Goal: Information Seeking & Learning: Check status

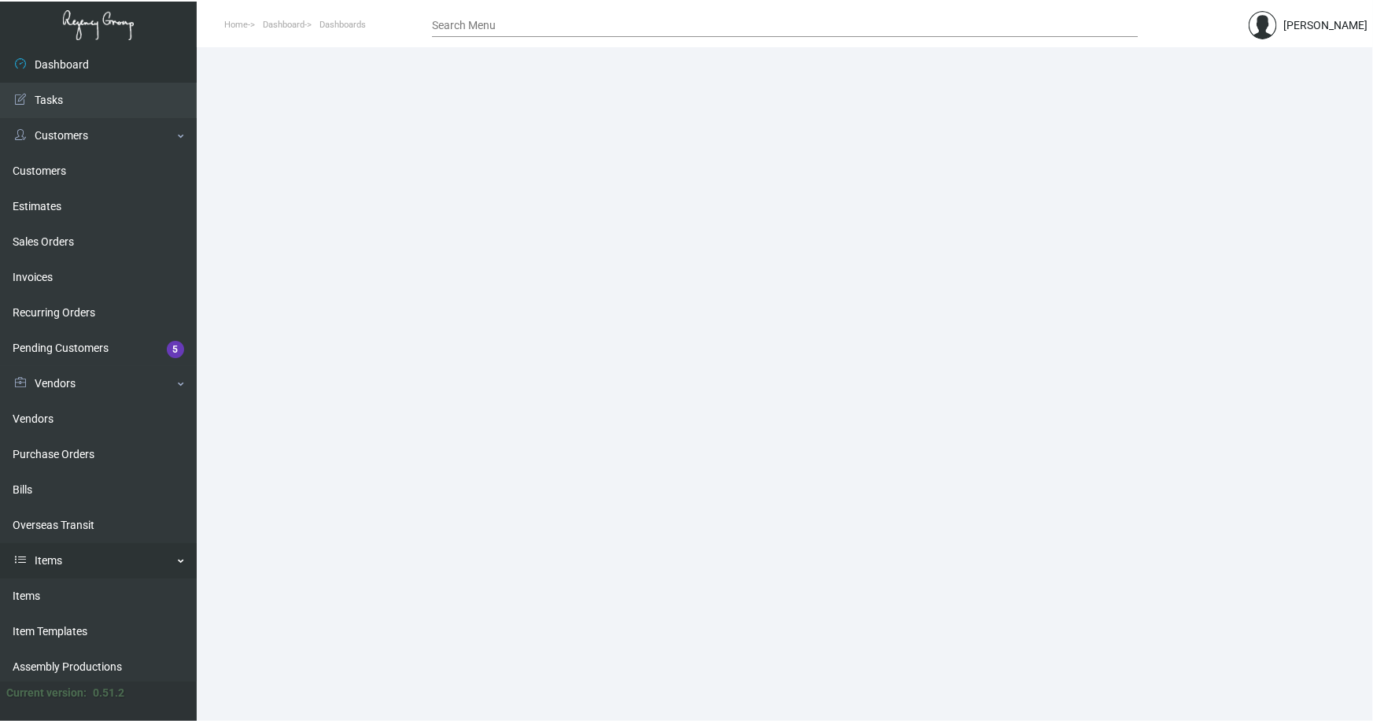
scroll to position [144, 0]
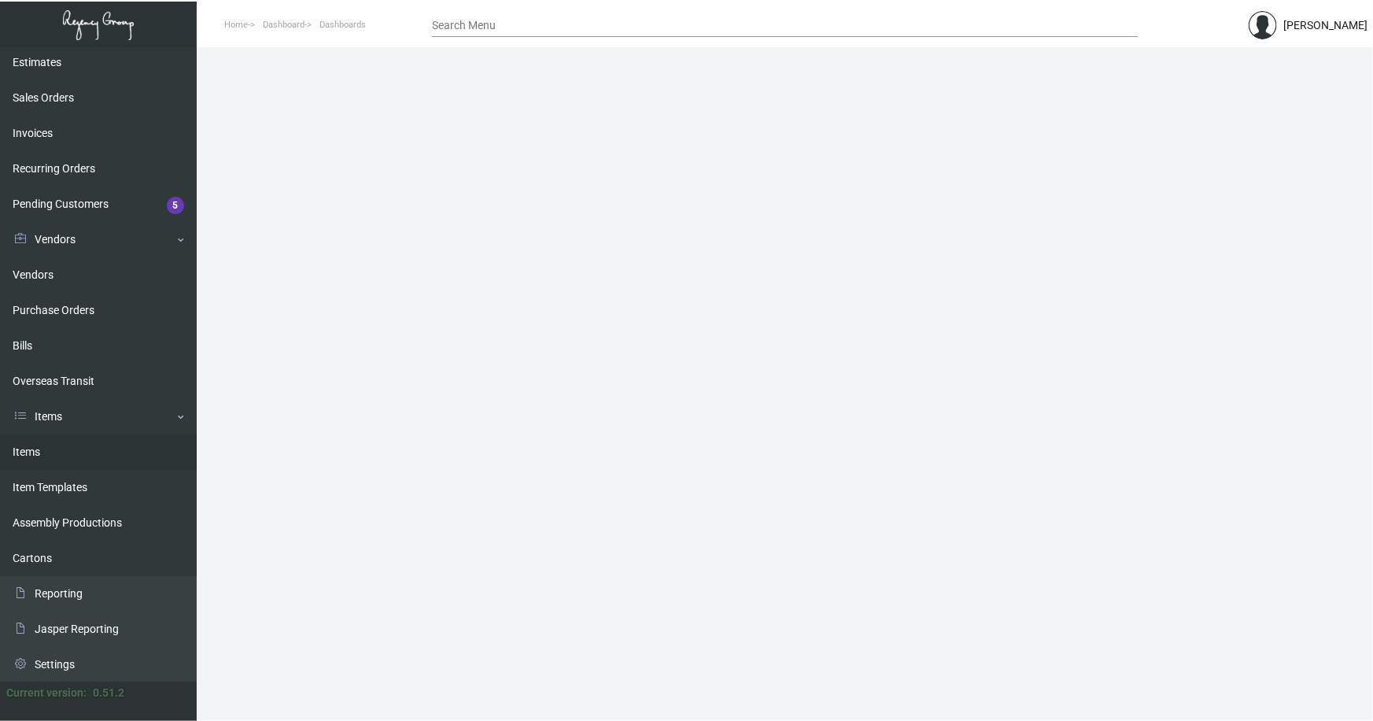
click at [26, 449] on link "Items" at bounding box center [98, 451] width 197 height 35
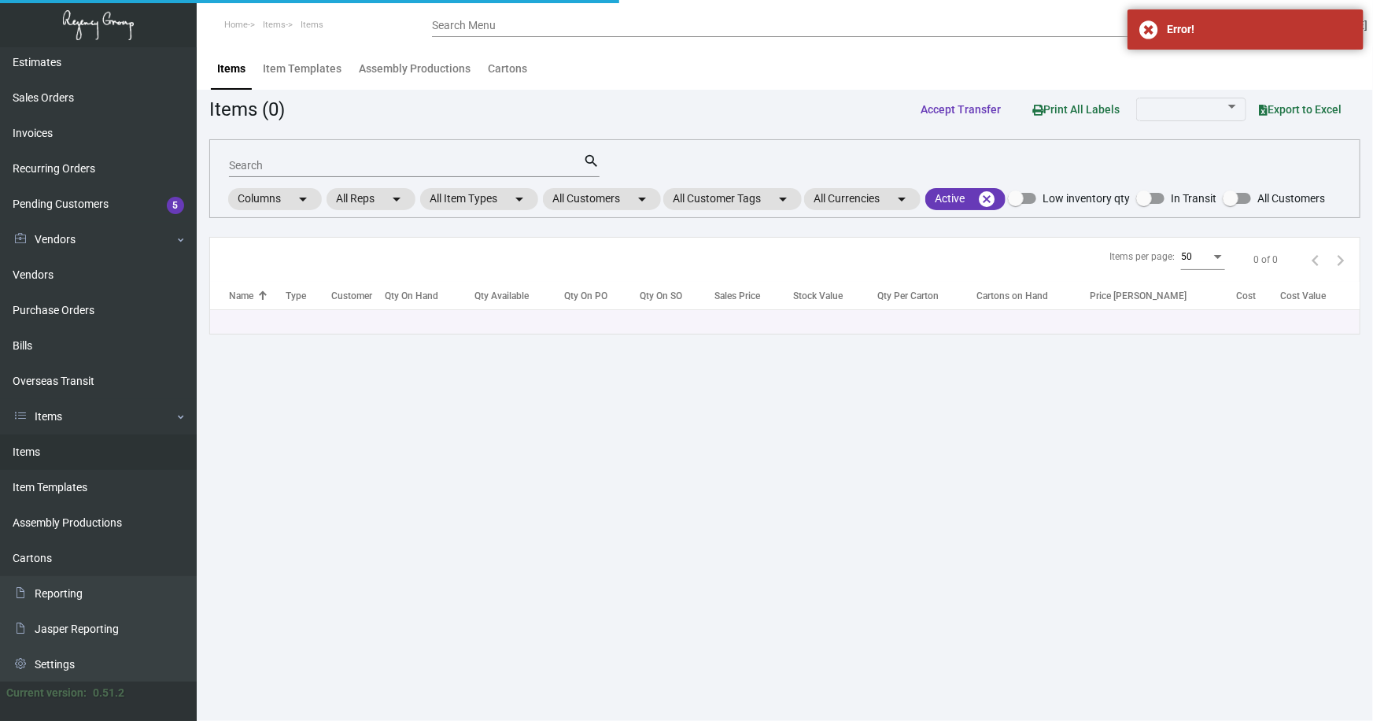
click at [356, 165] on input "Search" at bounding box center [406, 166] width 354 height 13
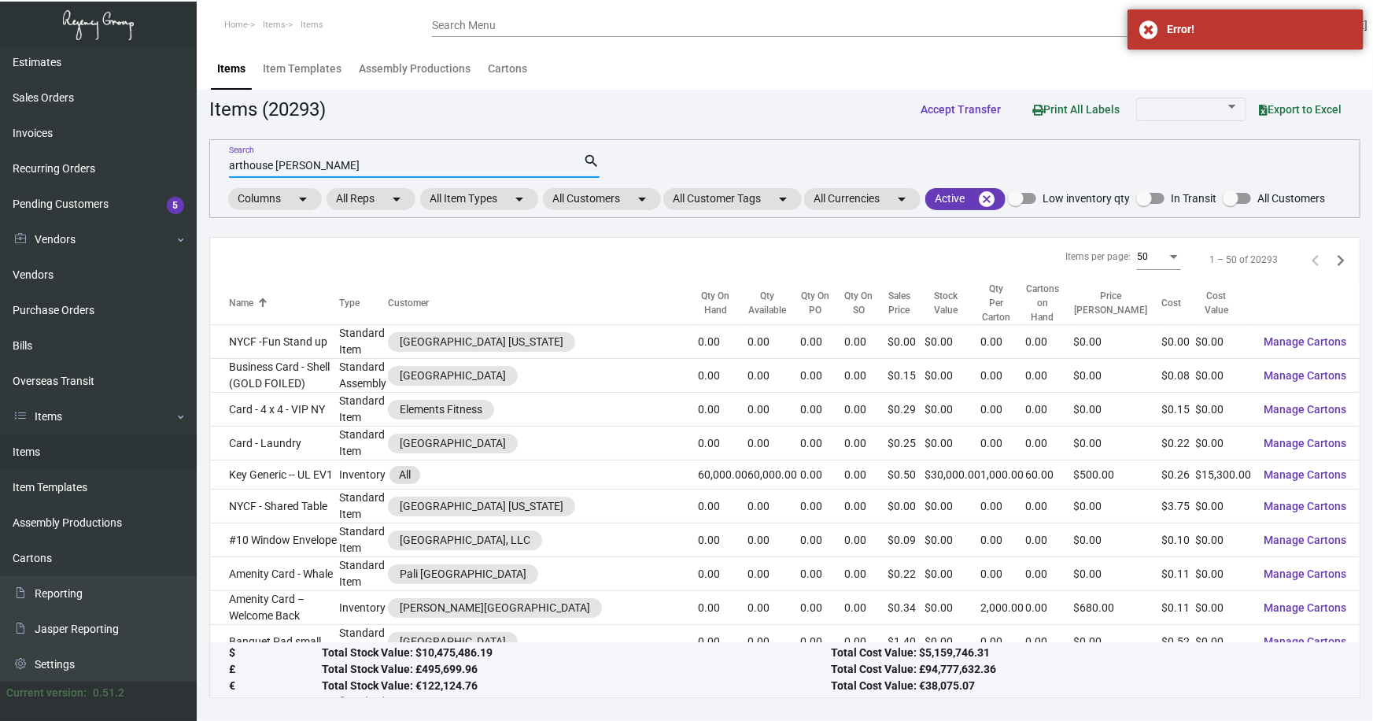
type input "arthouse [PERSON_NAME]"
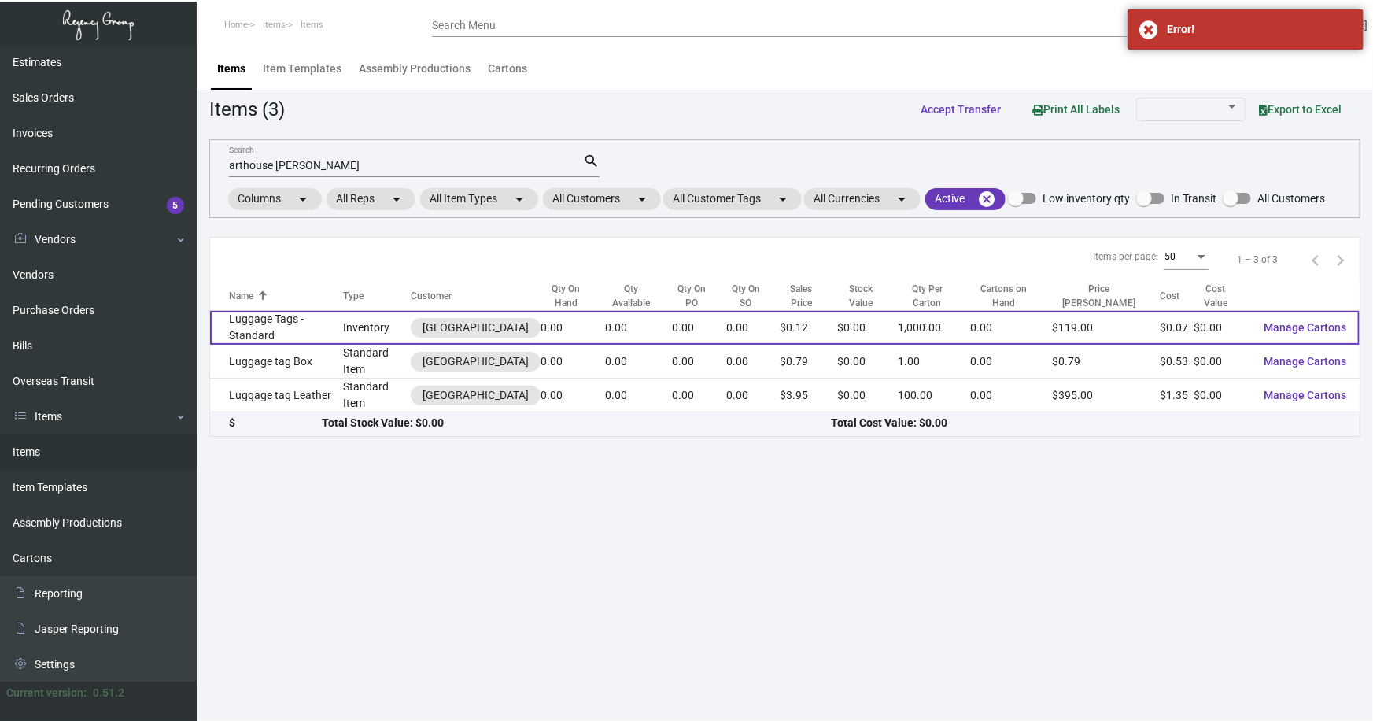
click at [331, 319] on td "Luggage Tags - Standard" at bounding box center [277, 328] width 134 height 34
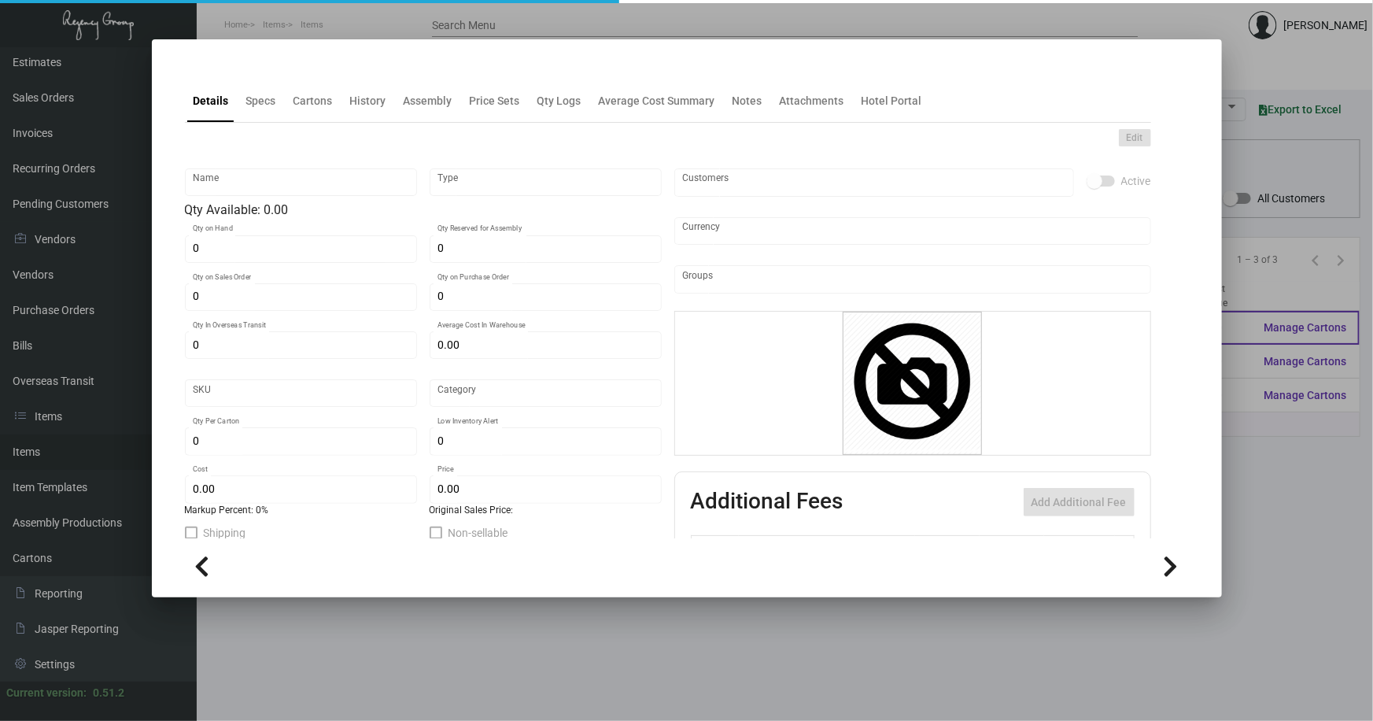
type input "Luggage Tags - Standard"
type input "Inventory"
type input "$ 0.00"
type input "9713"
type input "Standard"
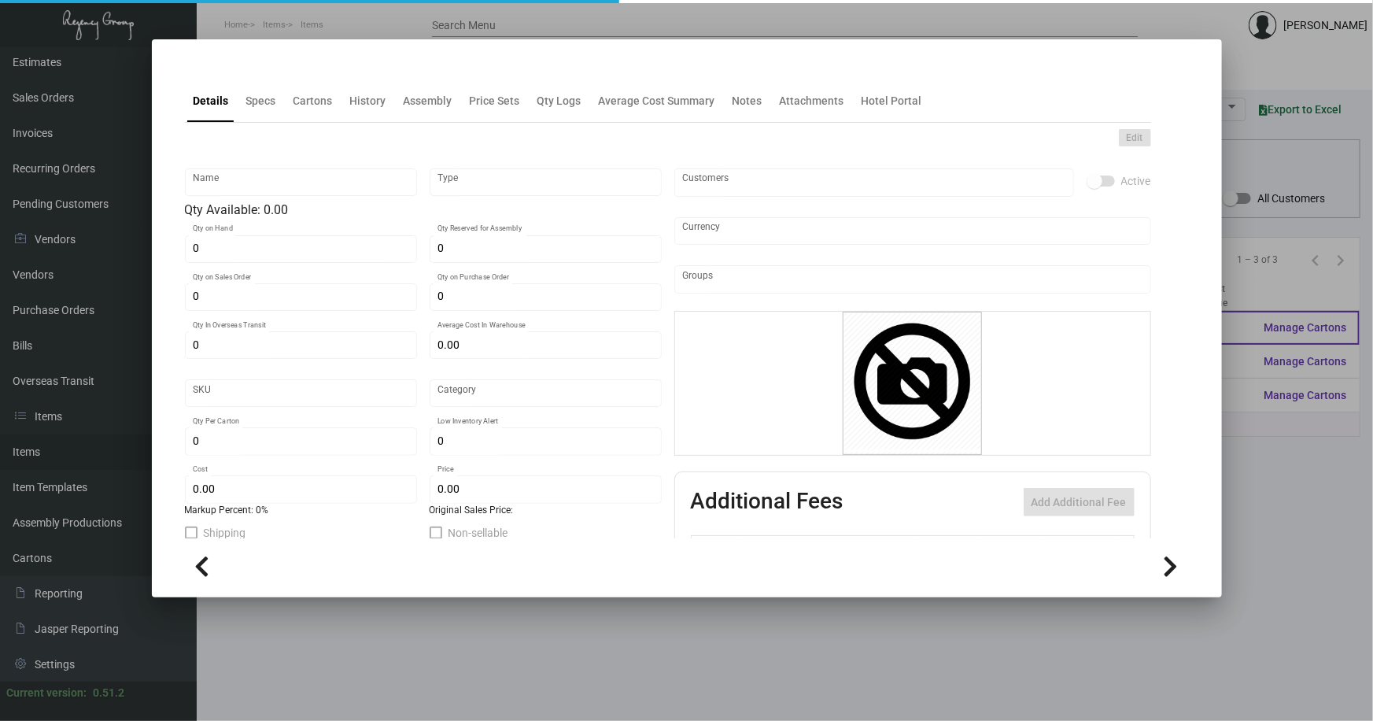
type input "1,000"
type input "5,000"
type input "$ 0.07207"
type input "$ 0.119"
checkbox input "true"
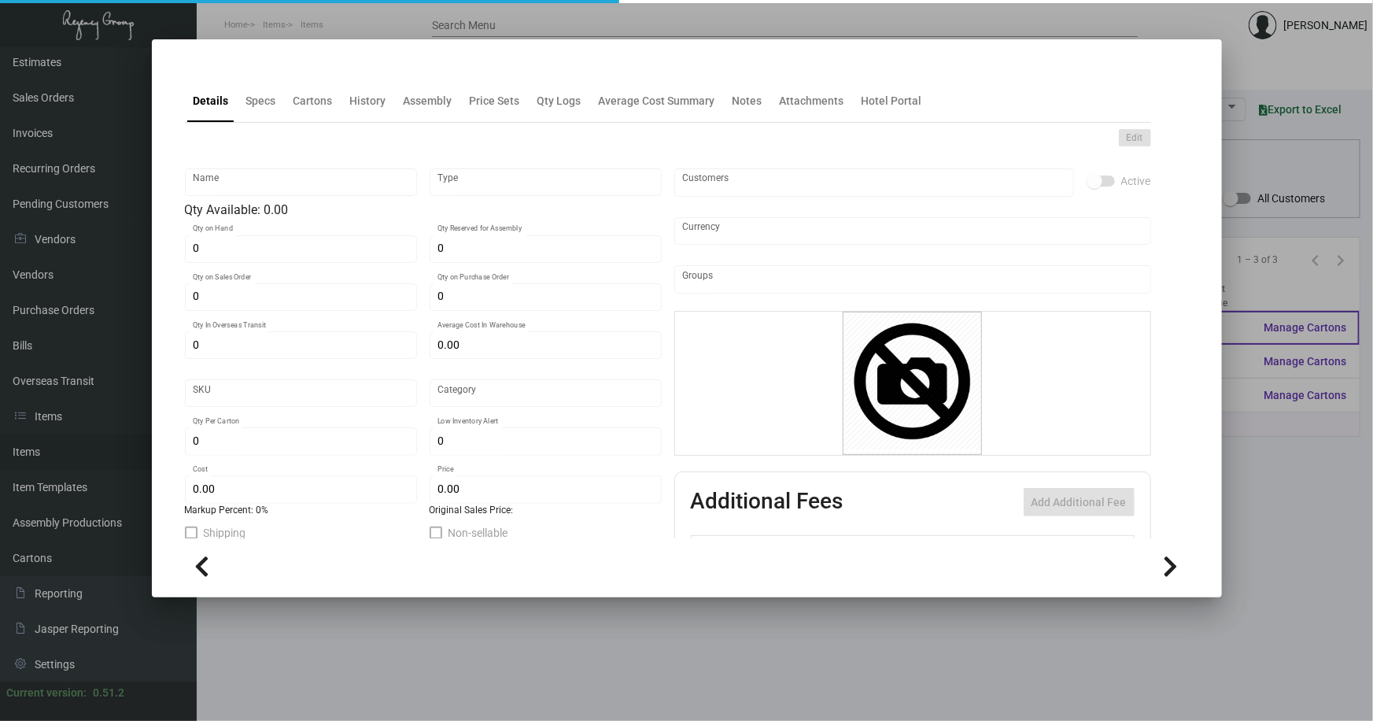
checkbox input "true"
type input "United States Dollar $"
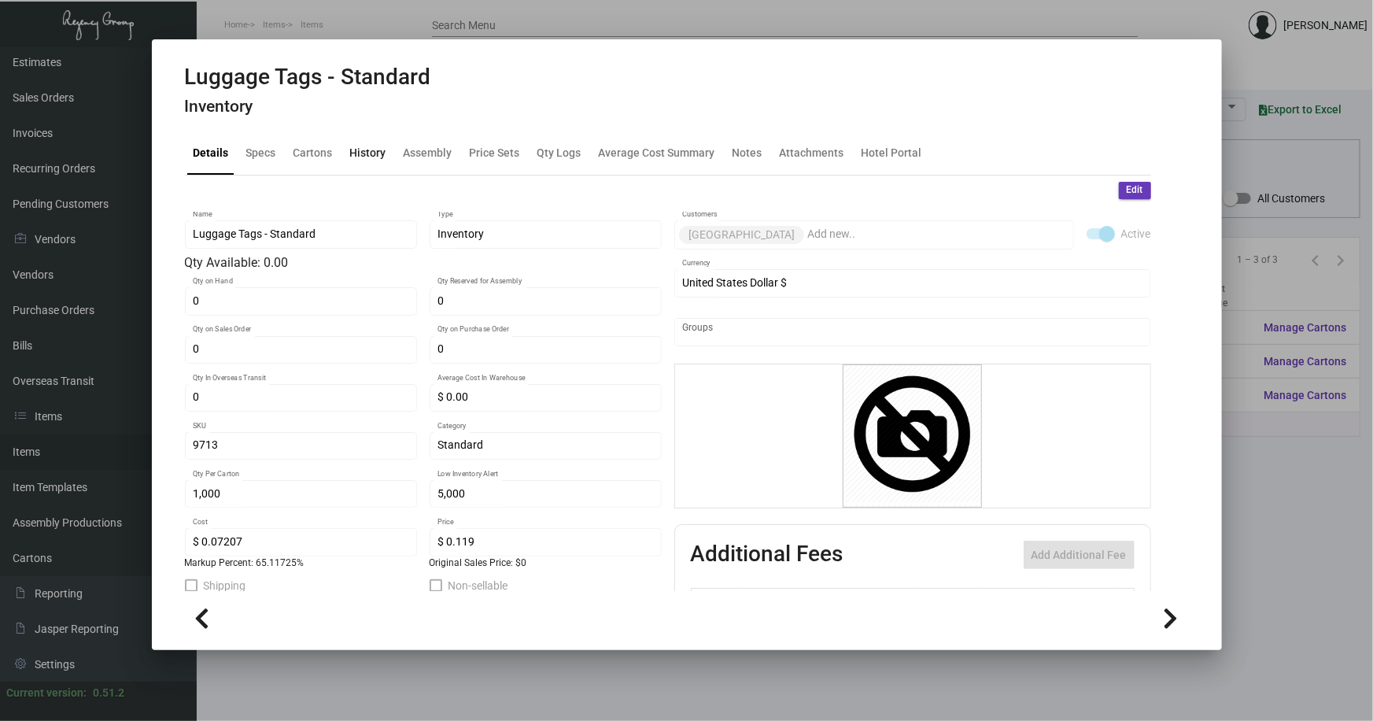
click at [368, 148] on div "History" at bounding box center [368, 153] width 36 height 17
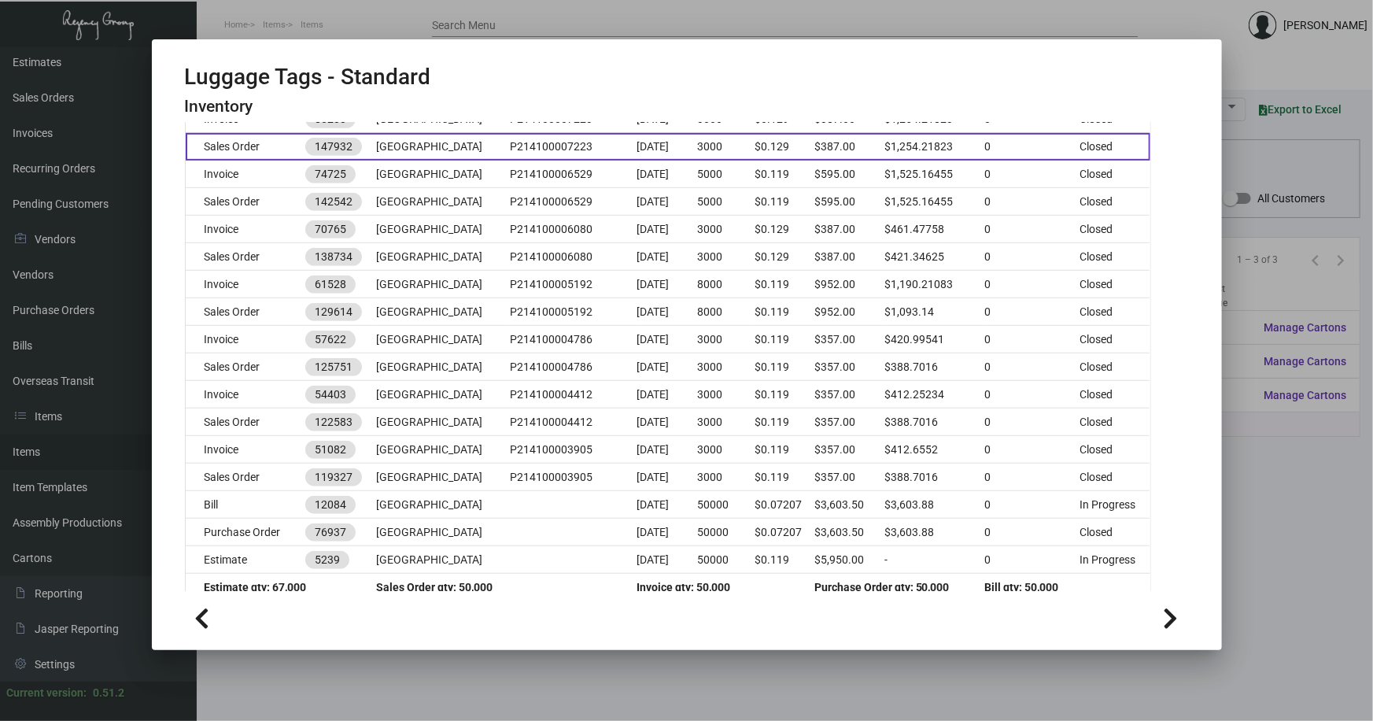
scroll to position [449, 0]
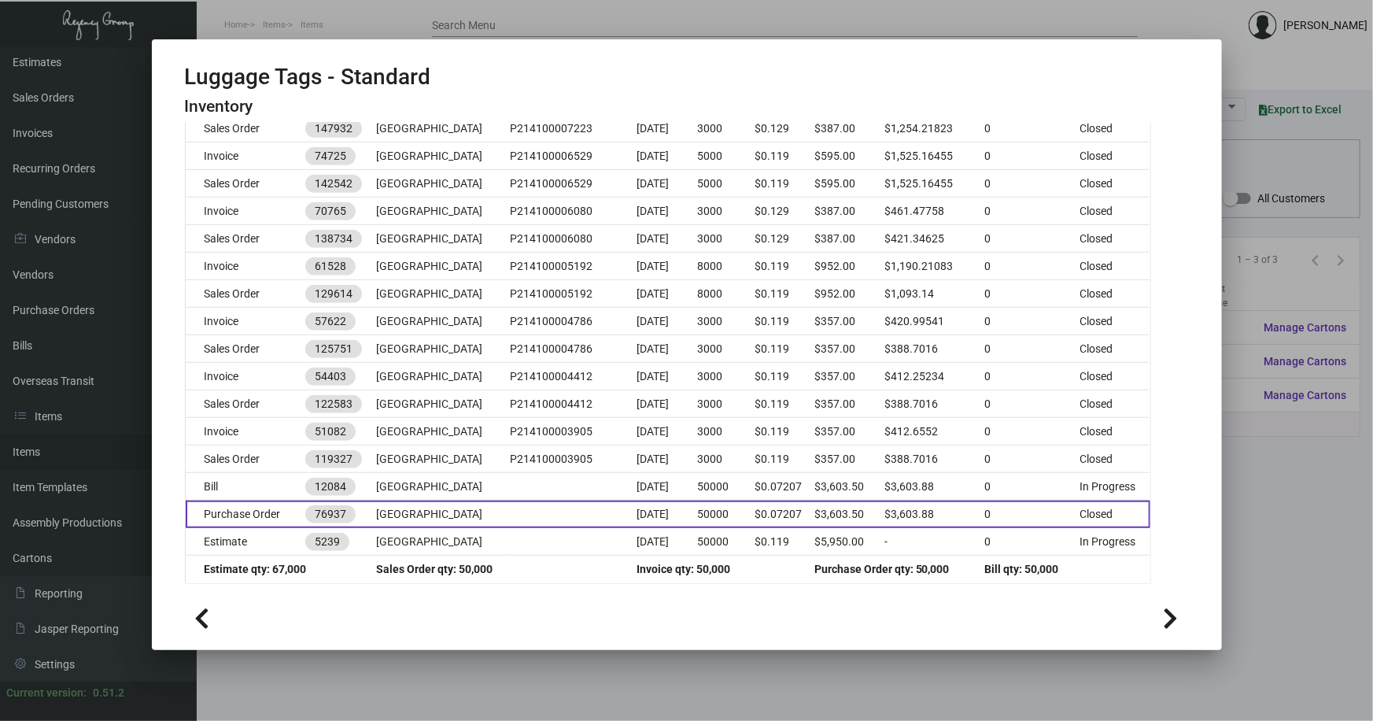
click at [527, 508] on td at bounding box center [573, 515] width 127 height 28
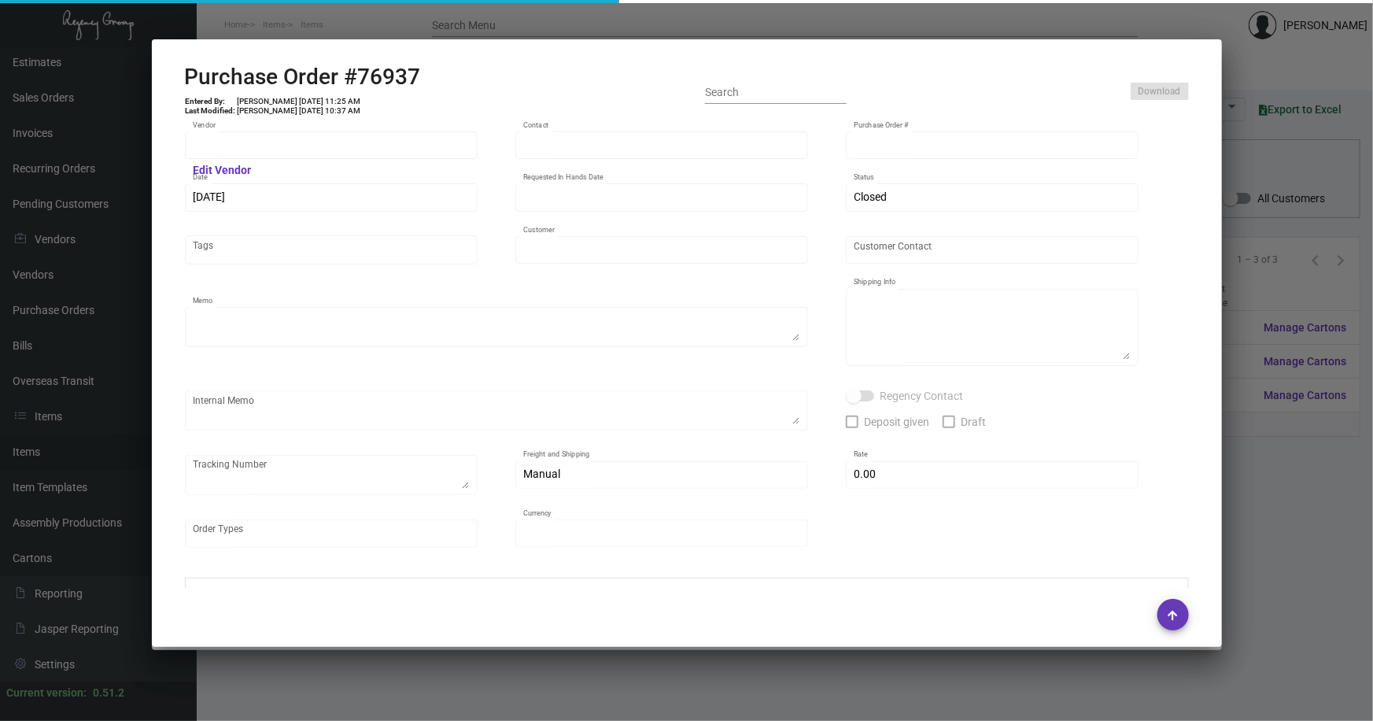
type input "SSP"
type input "[PERSON_NAME]"
type input "76937"
type input "[DATE]"
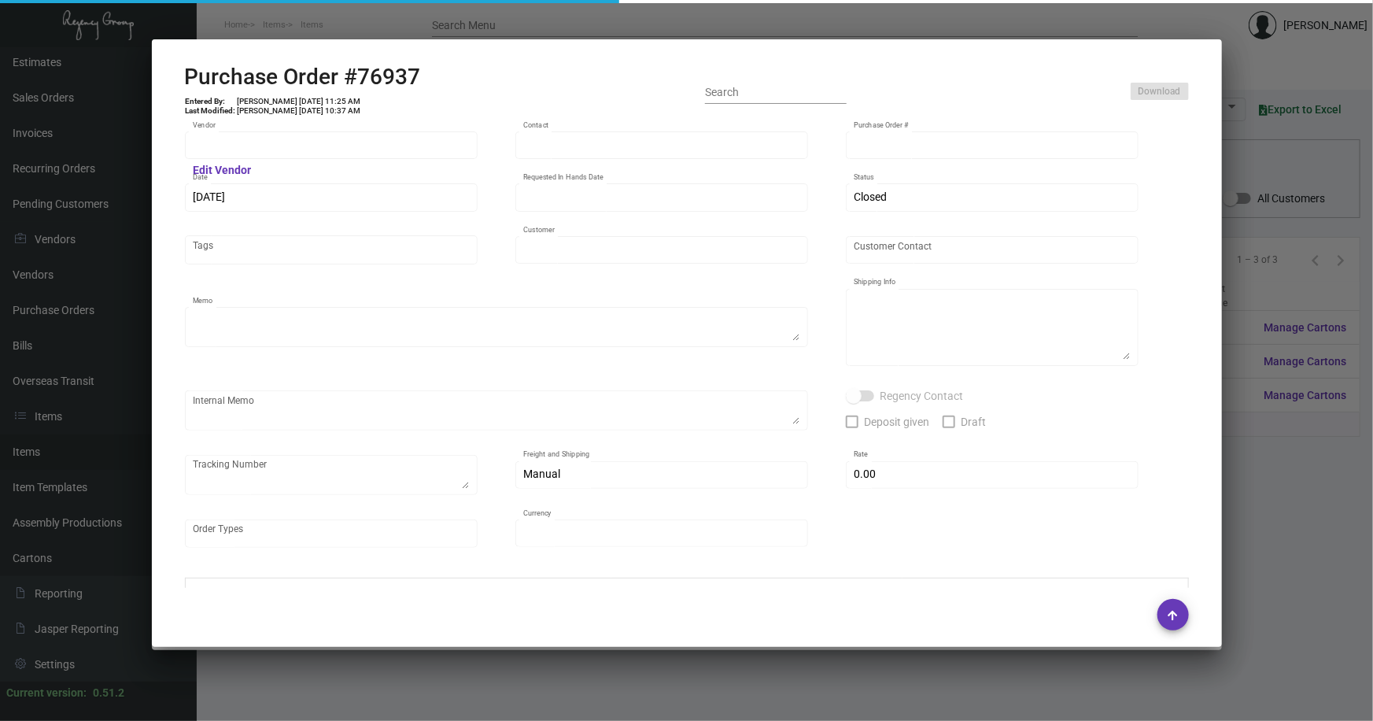
type input "[GEOGRAPHIC_DATA]"
type textarea "Approx ship date [DATE]"
type textarea "Regency Group [GEOGRAPHIC_DATA] [STREET_ADDRESS] Attn: [PERSON_NAME]"
type input "$ 0.00"
type input "United States Dollar $"
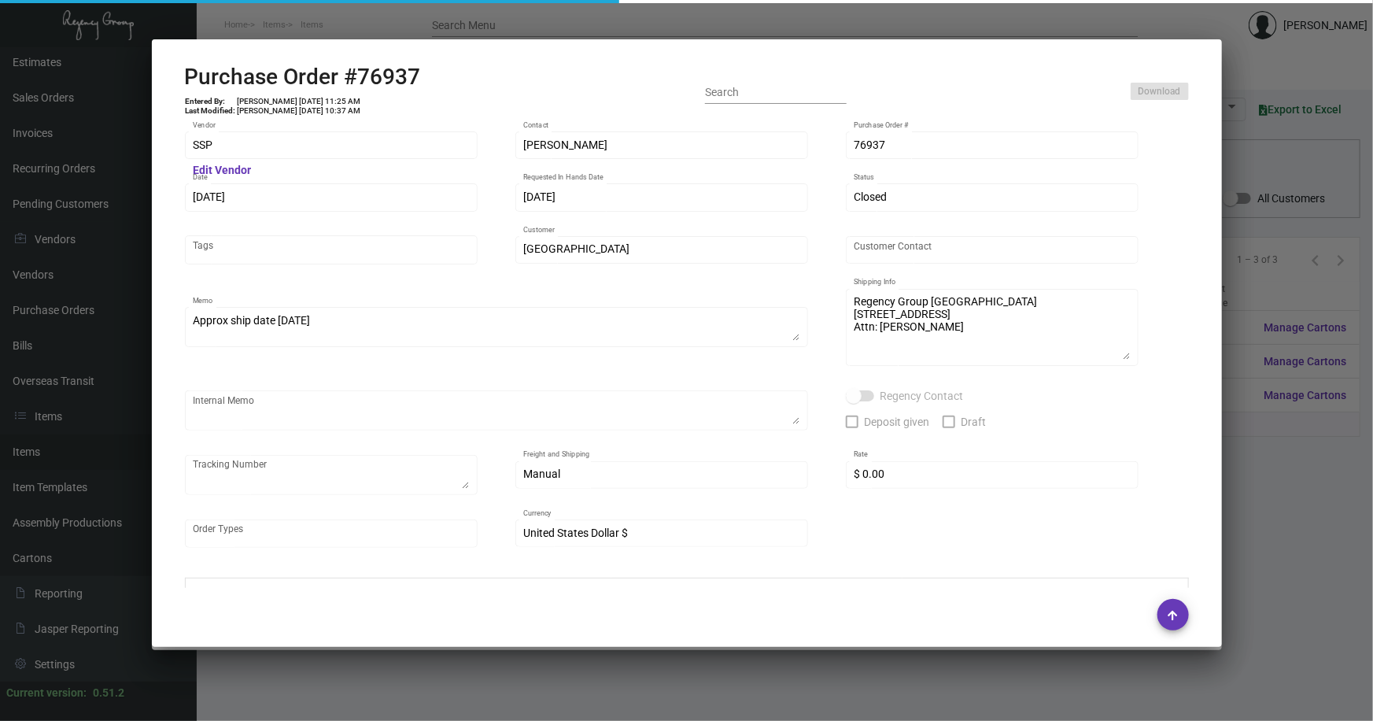
type input "$ 0.07208"
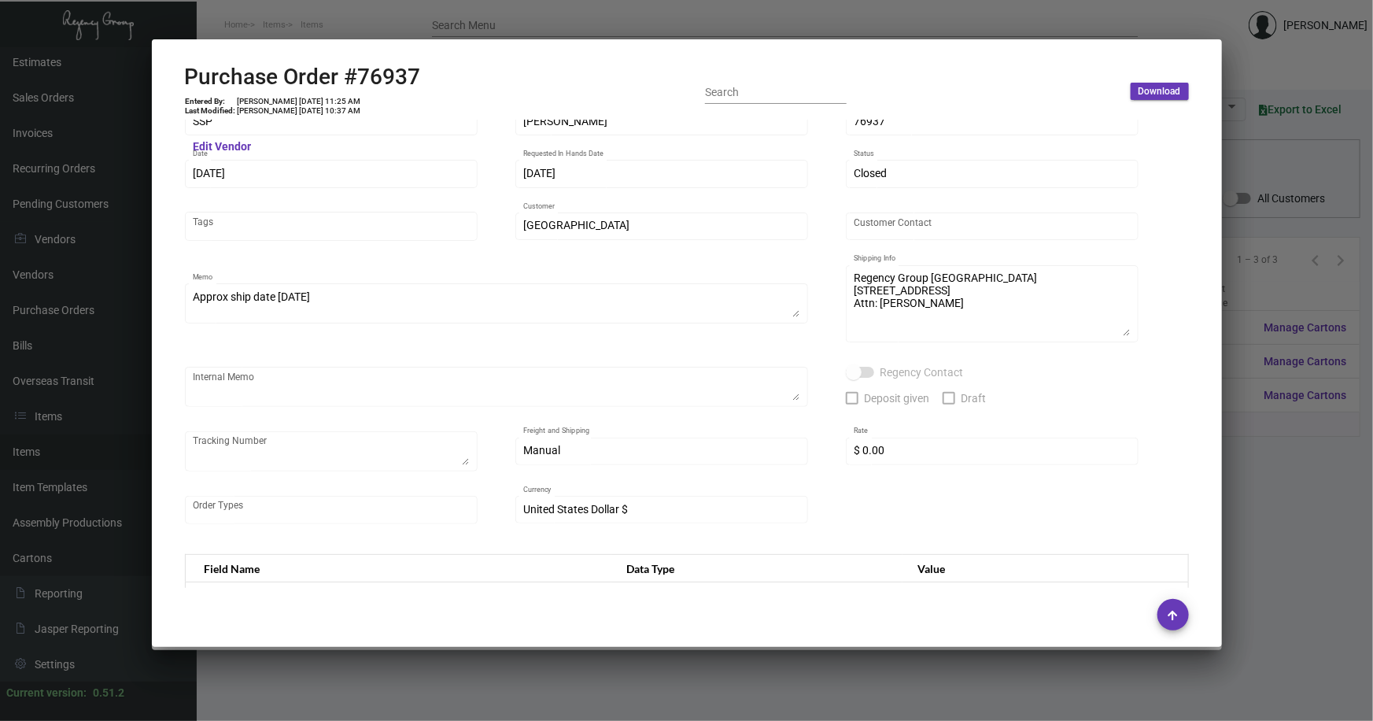
scroll to position [9, 0]
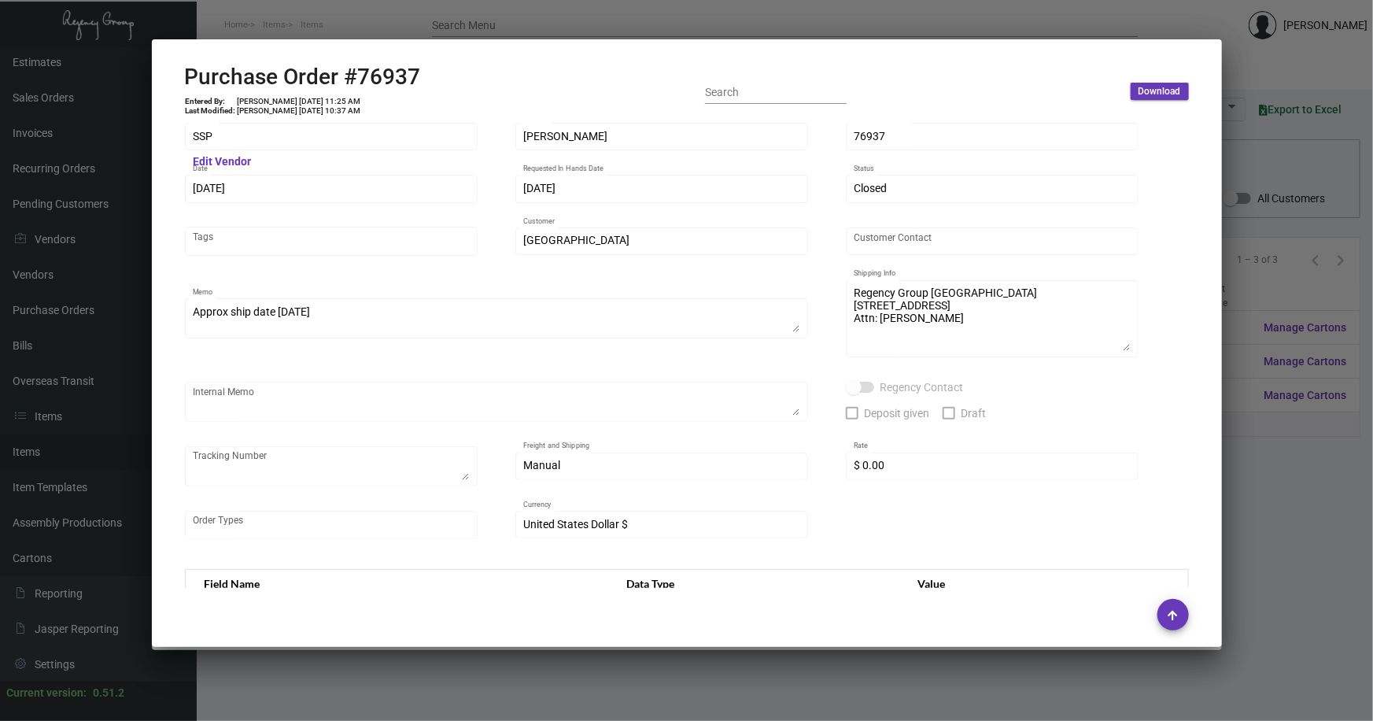
drag, startPoint x: 1271, startPoint y: 486, endPoint x: 1249, endPoint y: 479, distance: 23.1
click at [1270, 486] on div at bounding box center [686, 360] width 1373 height 721
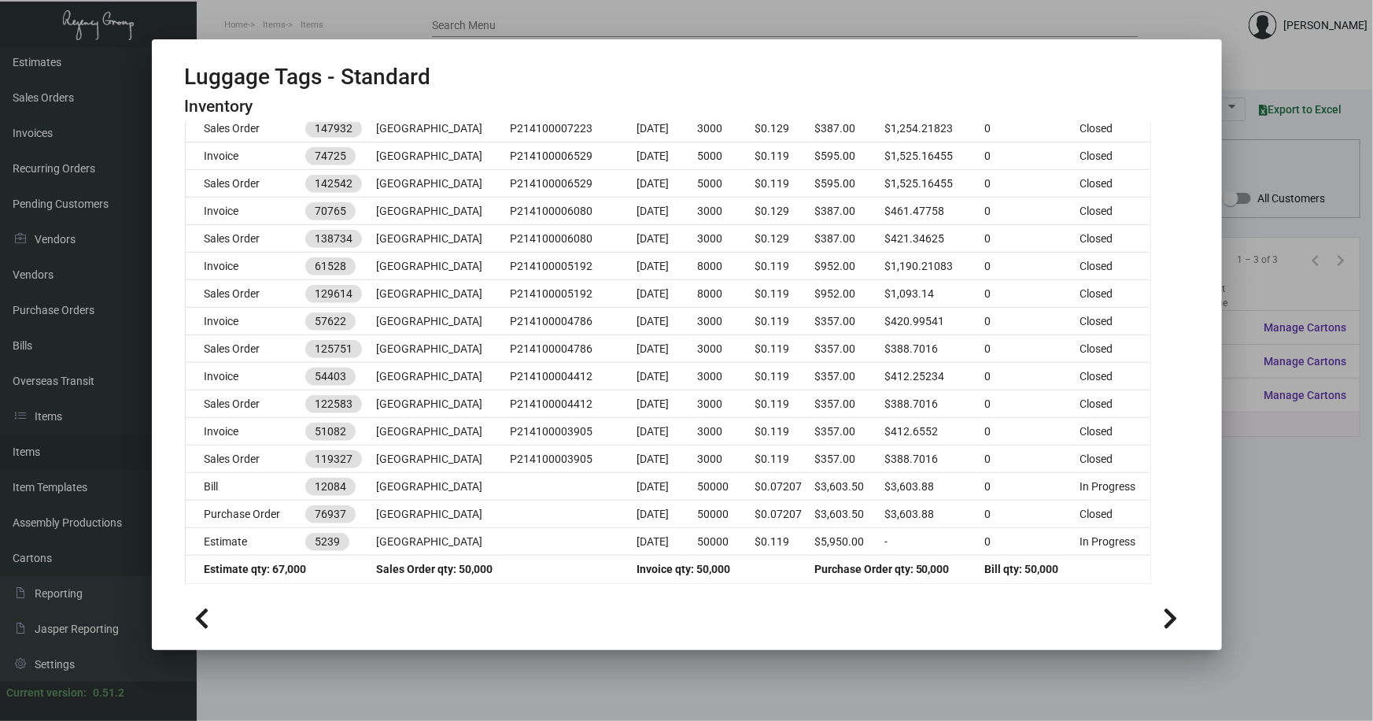
click at [1248, 478] on div at bounding box center [686, 360] width 1373 height 721
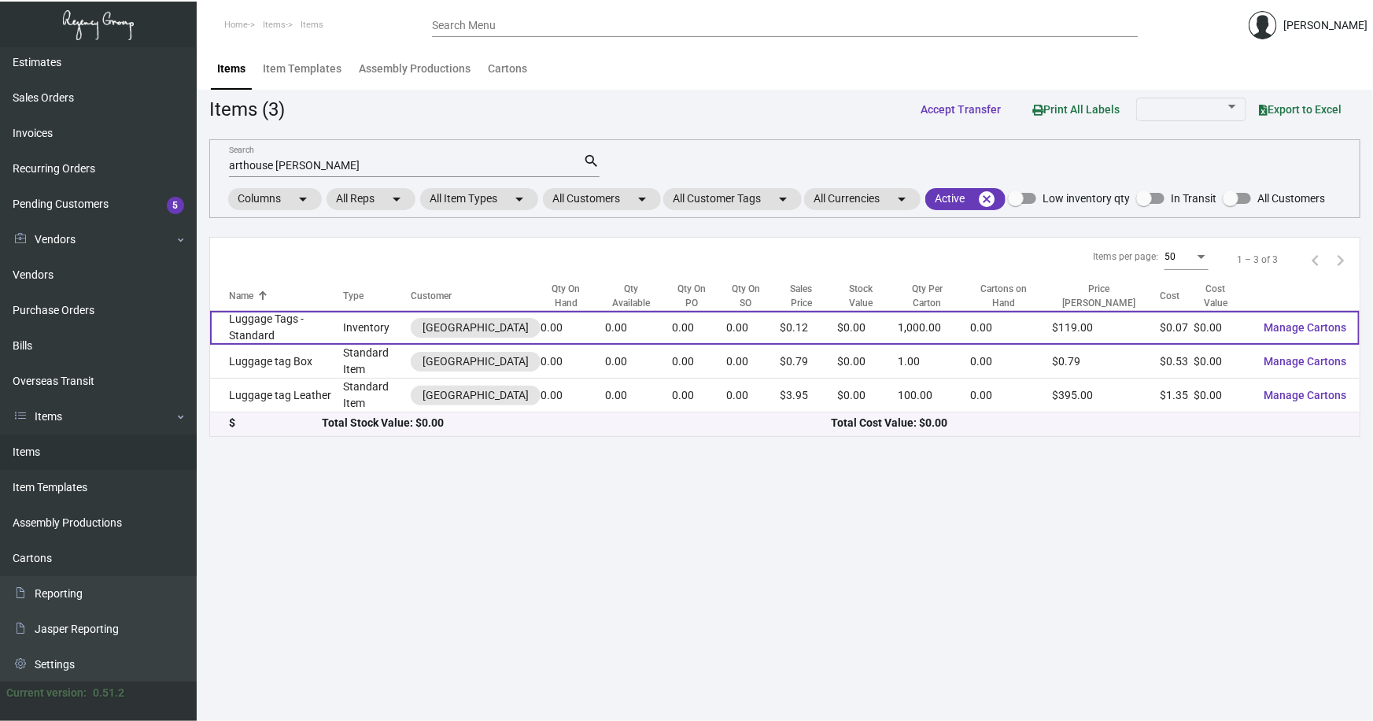
click at [320, 324] on td "Luggage Tags - Standard" at bounding box center [277, 328] width 134 height 34
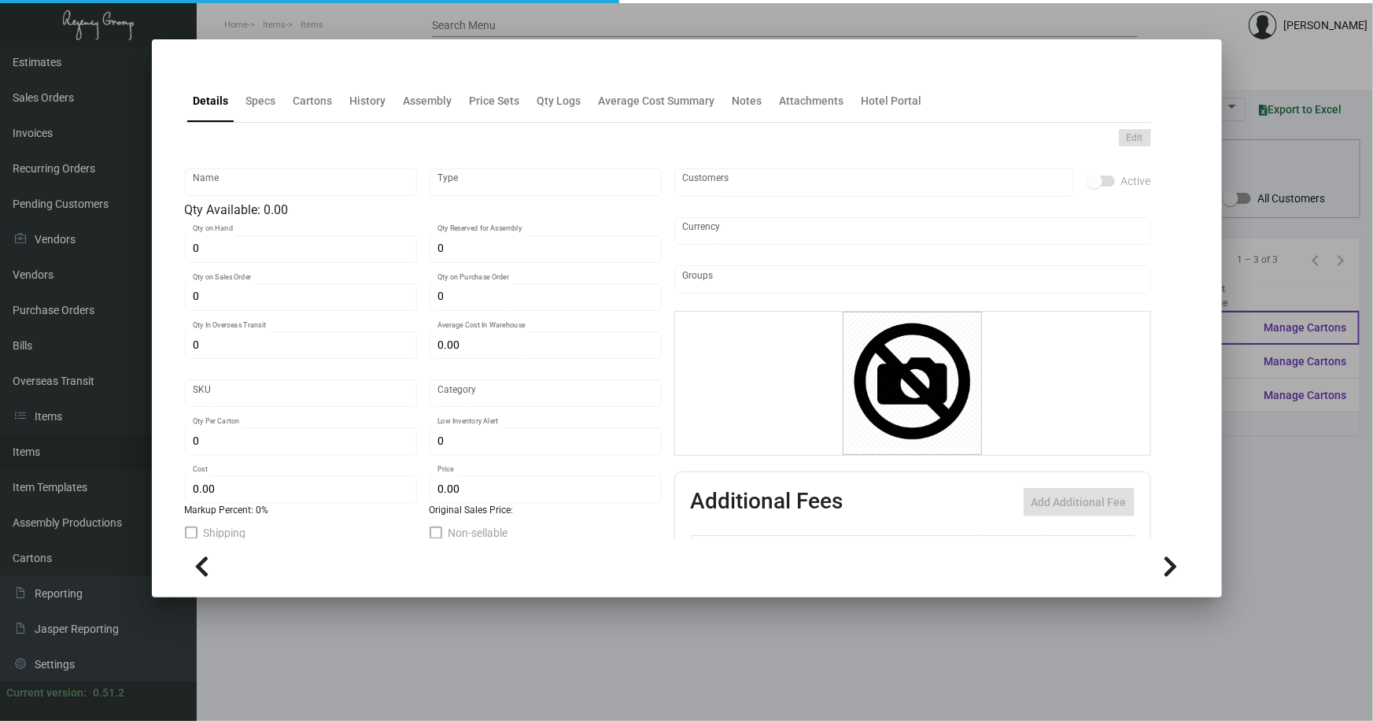
type input "Luggage Tags - Standard"
type input "Inventory"
type input "$ 0.00"
type input "9713"
type input "Standard"
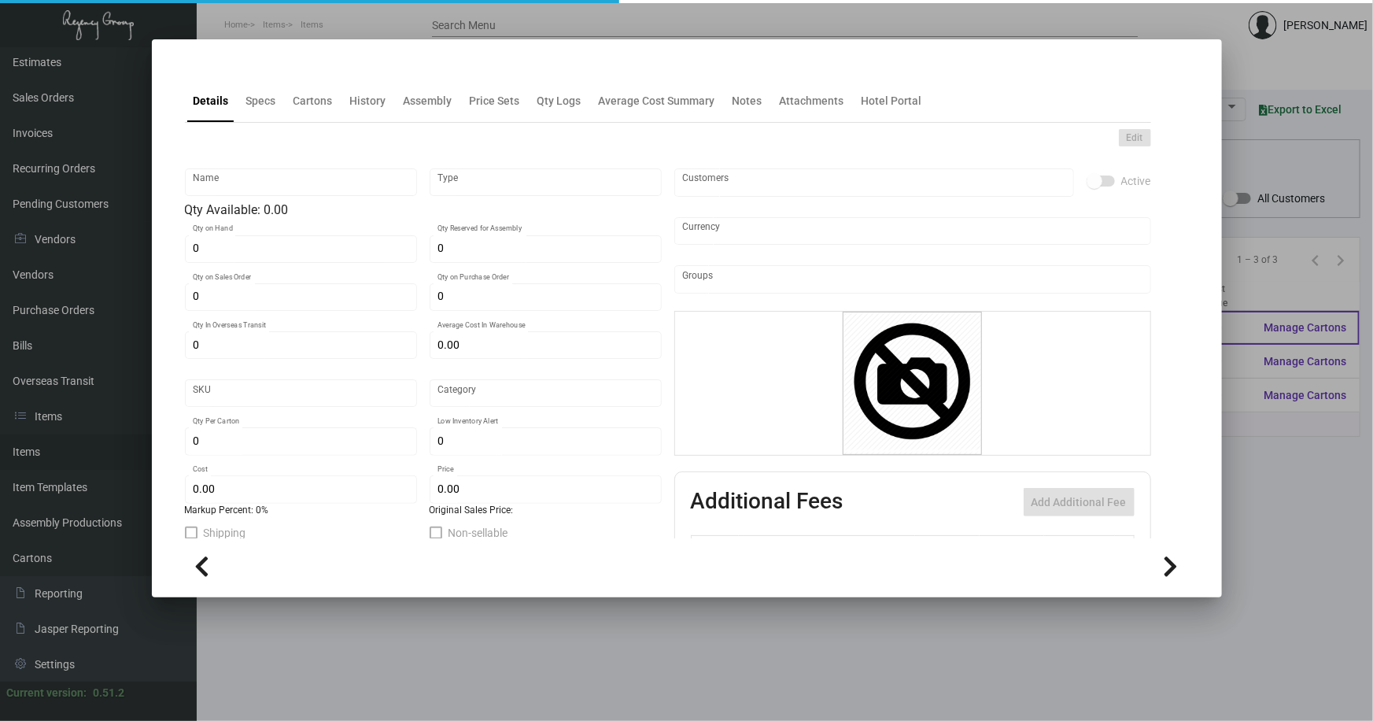
type input "1,000"
type input "5,000"
type input "$ 0.07207"
type input "$ 0.119"
checkbox input "true"
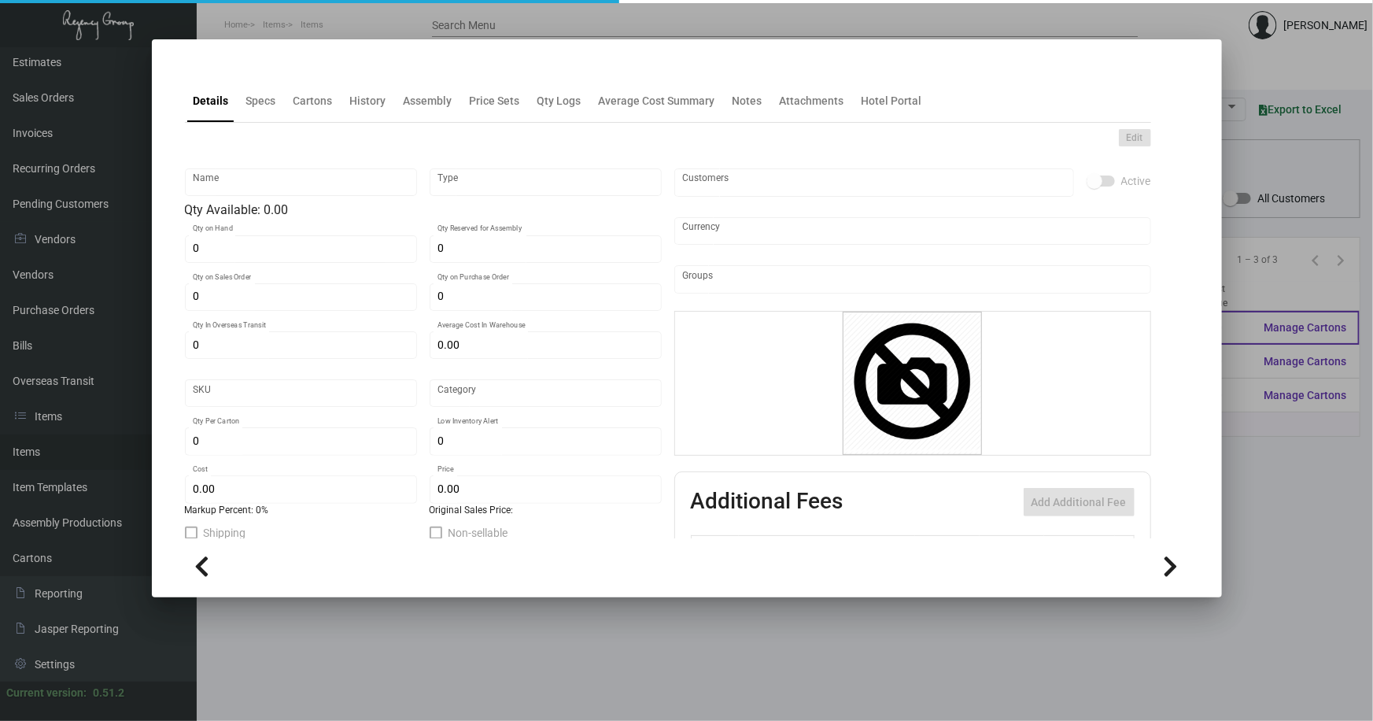
checkbox input "true"
type input "United States Dollar $"
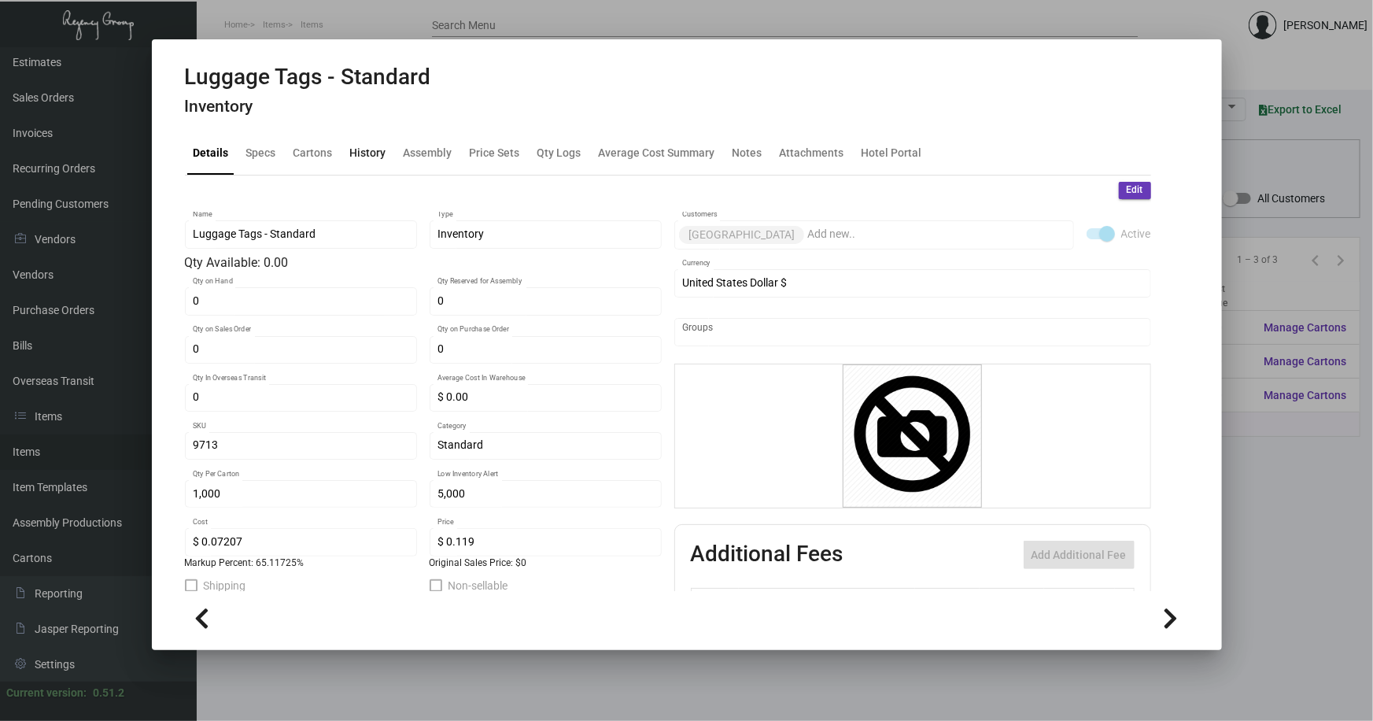
click at [353, 153] on div "History" at bounding box center [368, 153] width 36 height 17
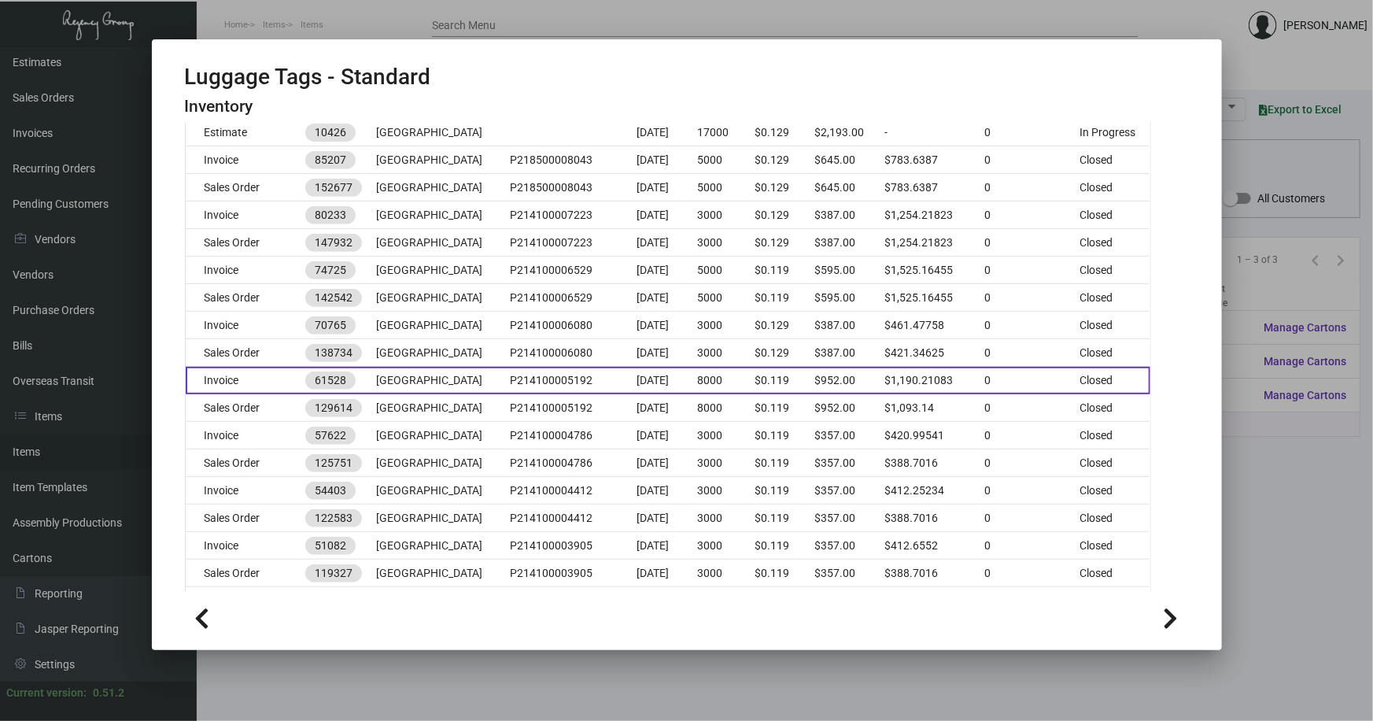
scroll to position [429, 0]
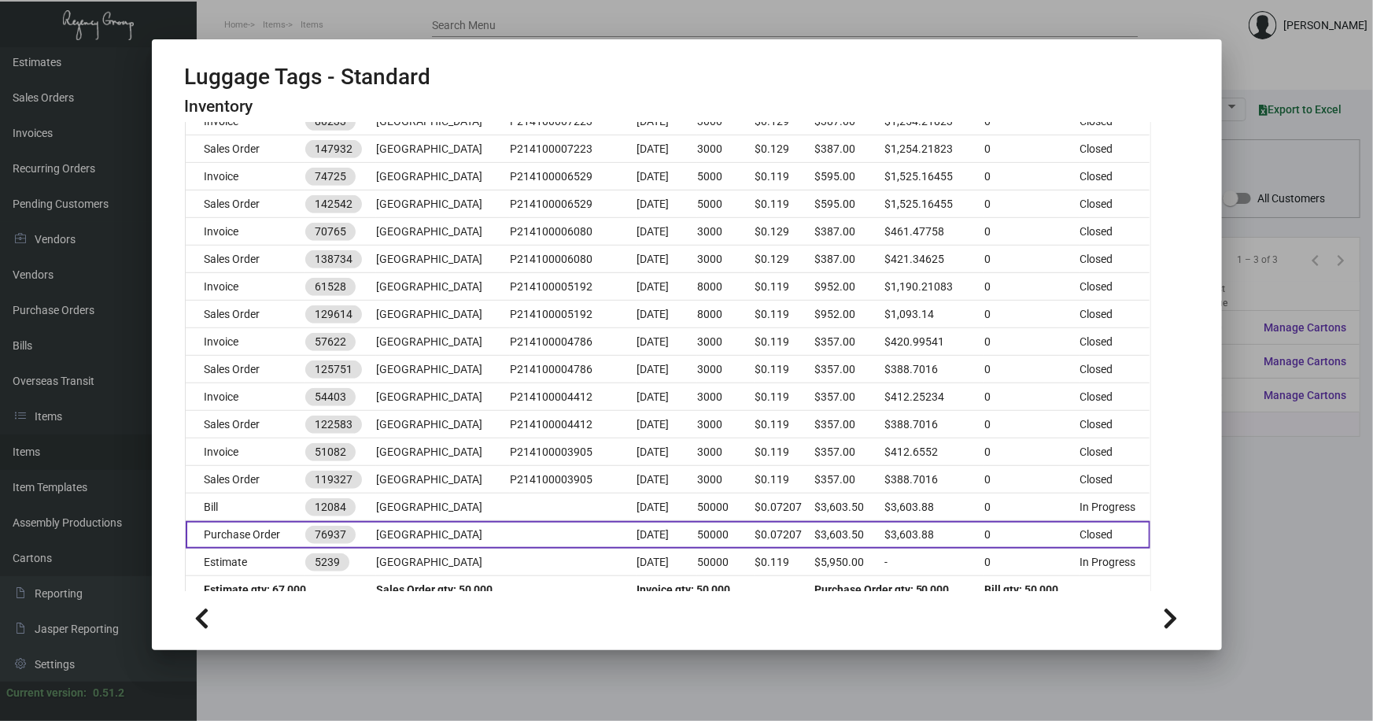
click at [516, 535] on td at bounding box center [573, 535] width 127 height 28
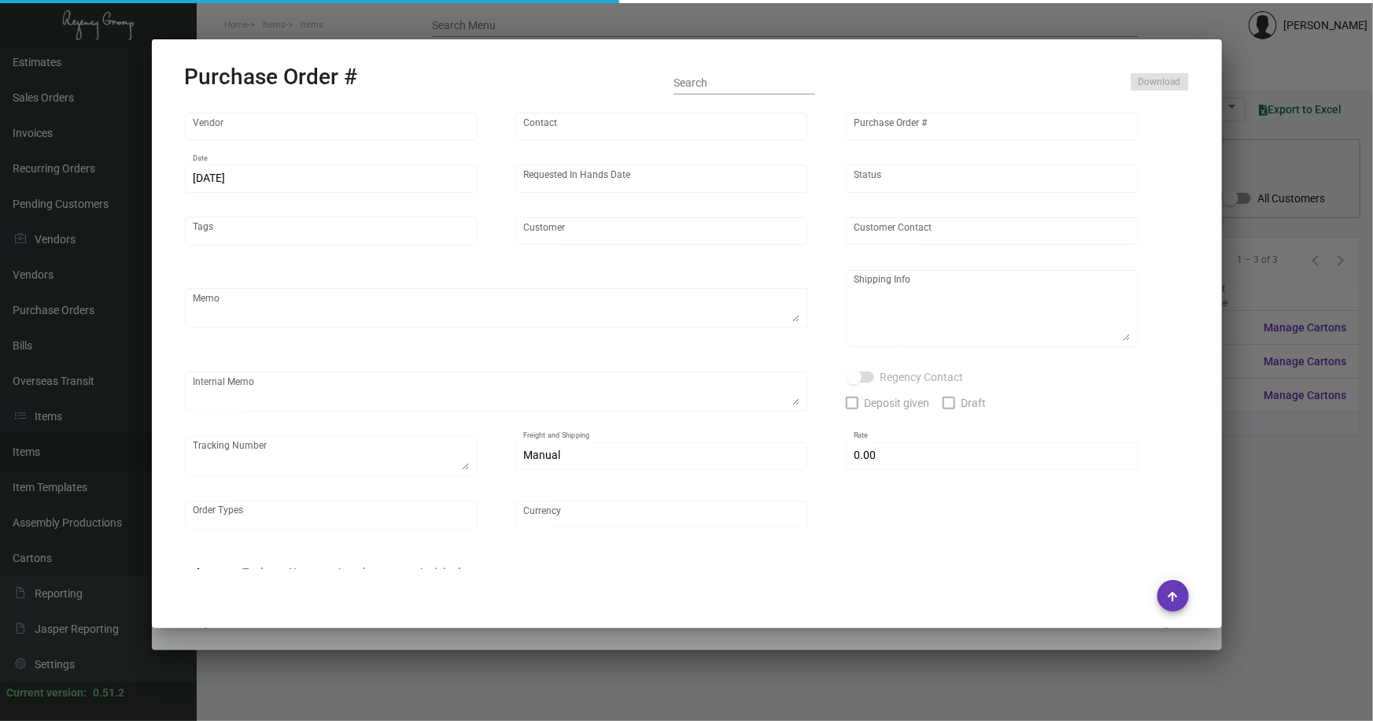
type input "SSP"
type input "[PERSON_NAME]"
type input "76937"
type input "[DATE]"
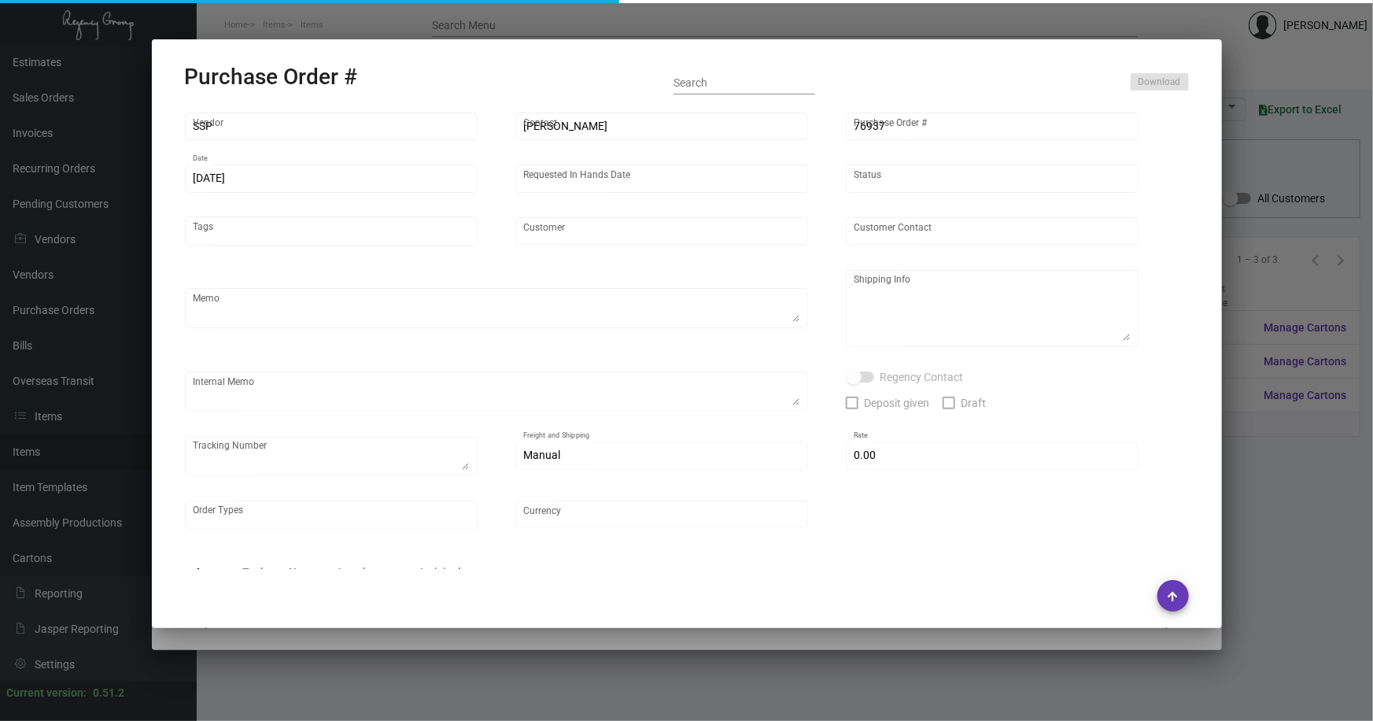
type input "[GEOGRAPHIC_DATA]"
type textarea "Approx ship date [DATE]"
type textarea "Regency Group [GEOGRAPHIC_DATA] [STREET_ADDRESS] Attn: [PERSON_NAME]"
type input "$ 0.00"
type input "United States Dollar $"
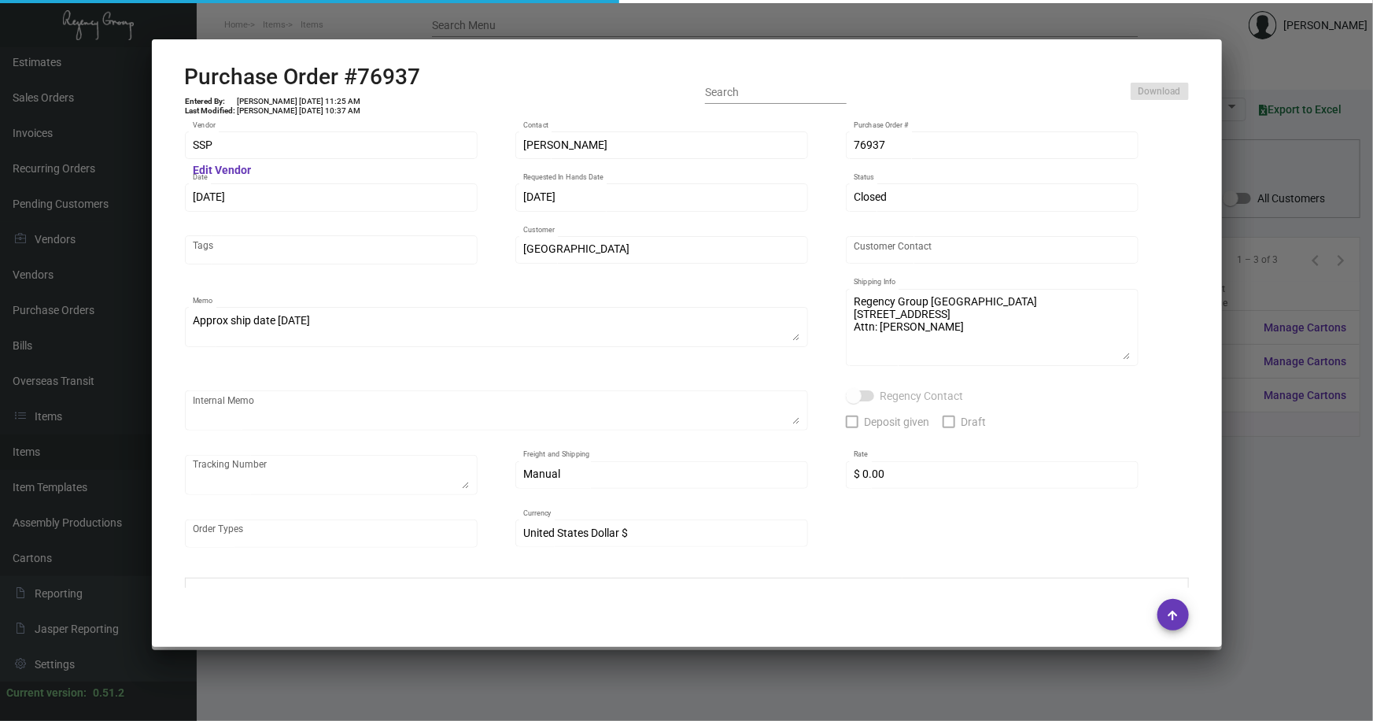
type input "$ 0.07208"
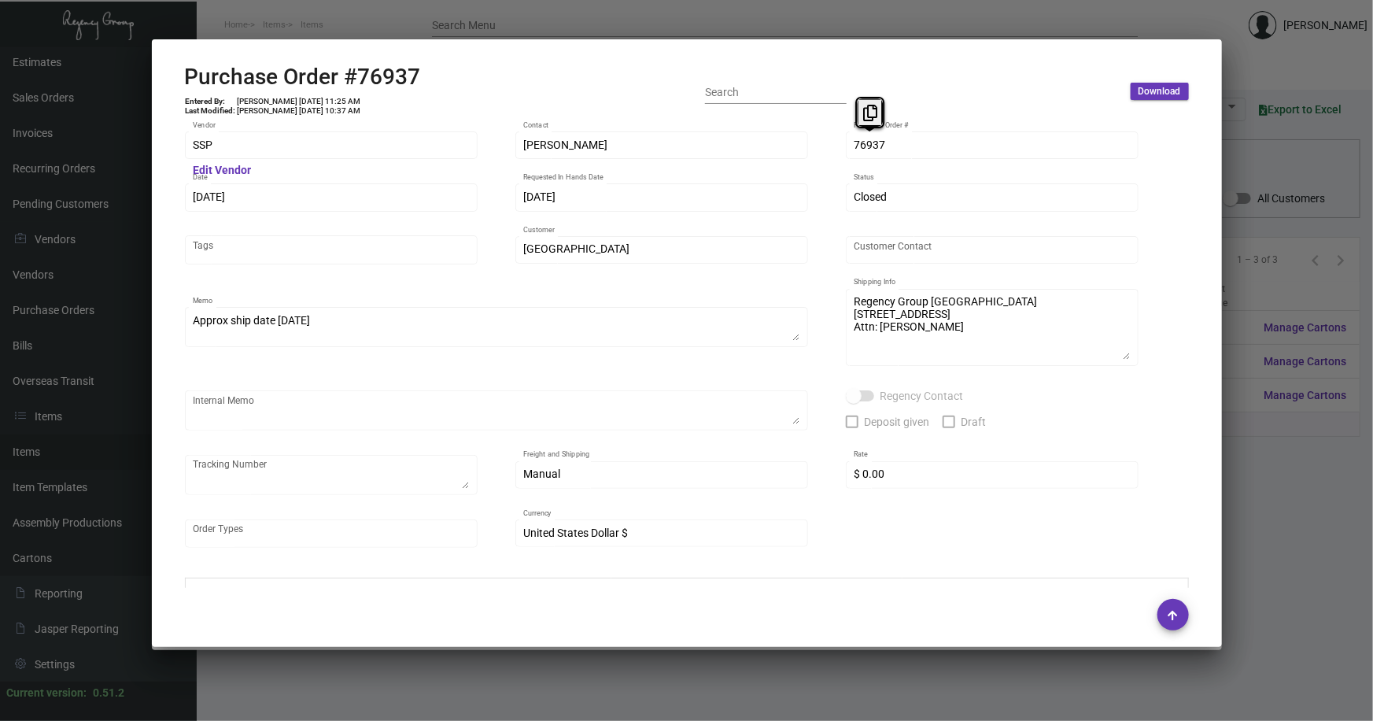
click at [840, 147] on div "SSP Vendor Edit Vendor [PERSON_NAME] Contact 76937 Purchase Order # [DATE] Date…" at bounding box center [687, 347] width 1004 height 437
